Goal: Task Accomplishment & Management: Use online tool/utility

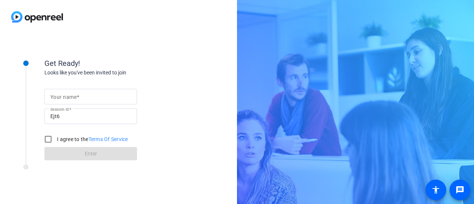
click at [91, 88] on form "Your name Session ID Ejt6 I agree to the Terms Of Service Enter" at bounding box center [90, 122] width 92 height 75
click at [89, 98] on input "Your name" at bounding box center [90, 96] width 81 height 9
type input "[PERSON_NAME]"
click at [54, 144] on input "I agree to the Terms Of Service" at bounding box center [48, 139] width 15 height 15
checkbox input "true"
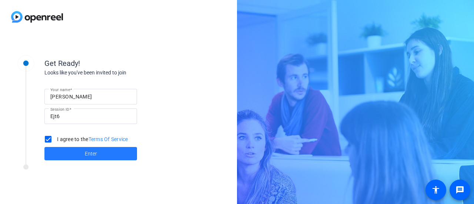
click at [80, 152] on span at bounding box center [90, 154] width 92 height 18
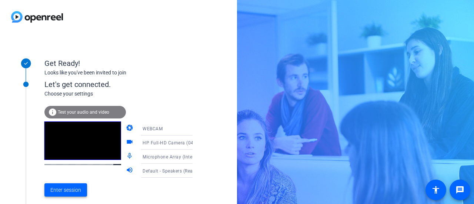
click at [71, 191] on span "Enter session" at bounding box center [65, 190] width 31 height 8
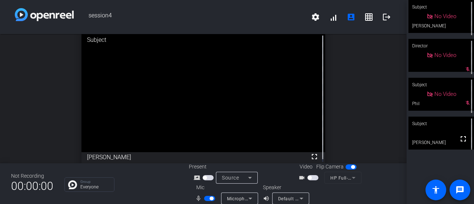
click at [208, 200] on span "button" at bounding box center [209, 198] width 11 height 5
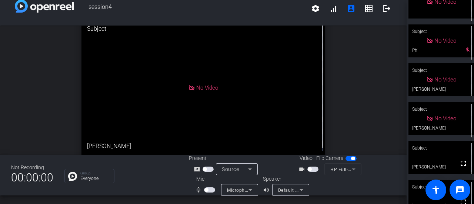
scroll to position [68, 0]
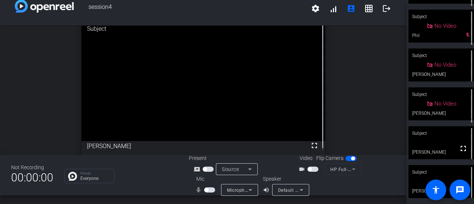
click at [420, 175] on div "Subject" at bounding box center [440, 172] width 65 height 14
click at [441, 144] on video at bounding box center [440, 142] width 65 height 33
click at [423, 173] on div "Subject" at bounding box center [440, 172] width 65 height 14
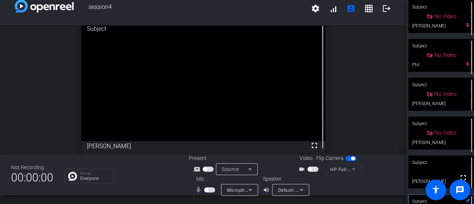
scroll to position [29, 0]
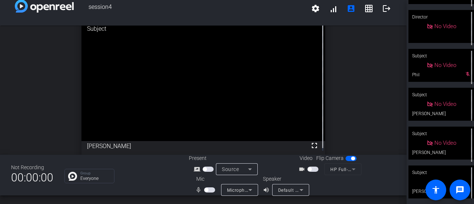
click at [355, 116] on div "open_in_new Subject fullscreen [PERSON_NAME]" at bounding box center [203, 87] width 406 height 129
click at [208, 192] on span "button" at bounding box center [209, 189] width 11 height 5
click at [211, 191] on span "button" at bounding box center [211, 190] width 4 height 4
drag, startPoint x: 398, startPoint y: 78, endPoint x: 404, endPoint y: 60, distance: 19.4
click at [404, 60] on div "session4 settings signal_cellular_alt account_box grid_on logout open_in_new Su…" at bounding box center [203, 102] width 406 height 204
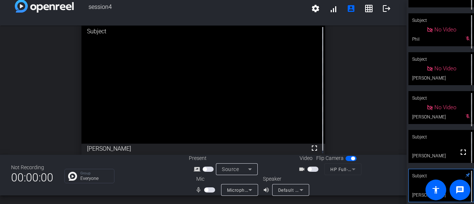
scroll to position [68, 0]
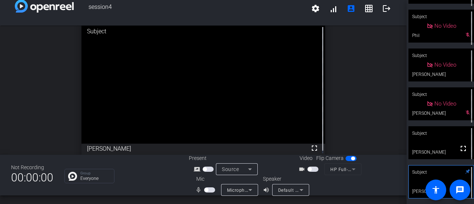
click at [205, 190] on span "button" at bounding box center [206, 190] width 4 height 4
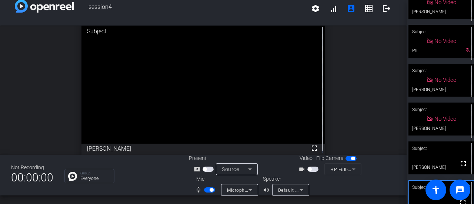
scroll to position [0, 0]
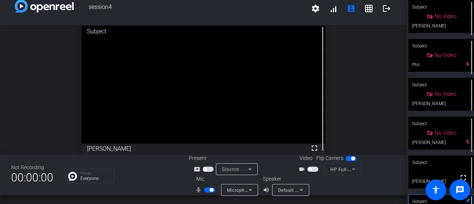
click at [212, 192] on button "button" at bounding box center [209, 189] width 11 height 5
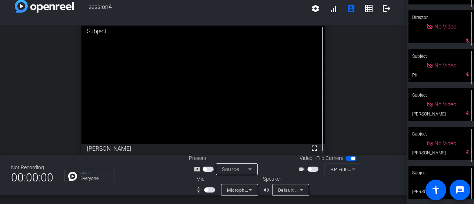
scroll to position [68, 0]
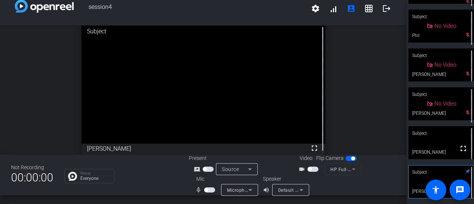
click at [433, 147] on video at bounding box center [440, 142] width 65 height 33
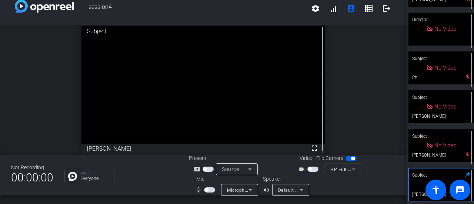
scroll to position [0, 0]
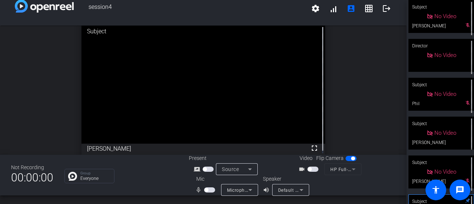
click at [201, 195] on div "mic_none Microphone Array (Intel® Smart Sound Technology (Intel® SST))" at bounding box center [226, 190] width 74 height 12
click at [204, 192] on span "button" at bounding box center [209, 189] width 11 height 5
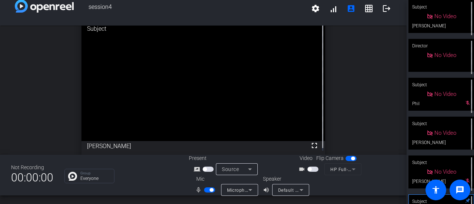
click at [211, 191] on span "button" at bounding box center [211, 190] width 4 height 4
click at [206, 192] on span "button" at bounding box center [209, 189] width 11 height 5
click at [207, 191] on span "button" at bounding box center [209, 189] width 11 height 5
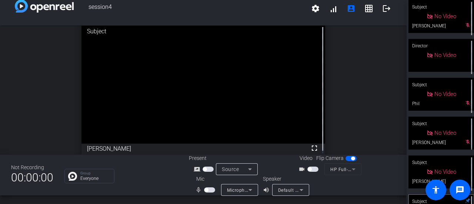
click at [211, 189] on span "button" at bounding box center [209, 189] width 11 height 5
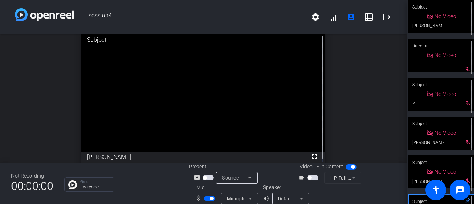
click at [206, 197] on span "button" at bounding box center [209, 198] width 11 height 5
click at [205, 198] on span "button" at bounding box center [206, 198] width 4 height 4
click at [209, 198] on span "button" at bounding box center [211, 198] width 4 height 4
click at [206, 199] on span "button" at bounding box center [206, 198] width 4 height 4
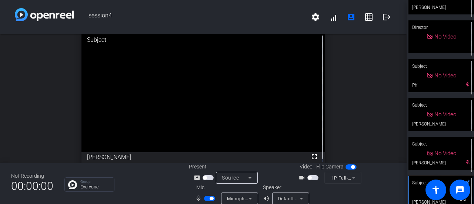
scroll to position [29, 0]
